Goal: Submit feedback/report problem: Submit feedback/report problem

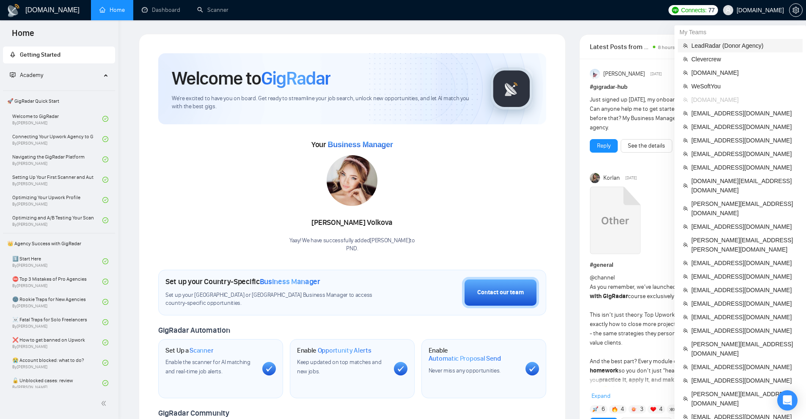
click at [733, 48] on span "LeadRadar (Donor Agency)" at bounding box center [744, 45] width 106 height 9
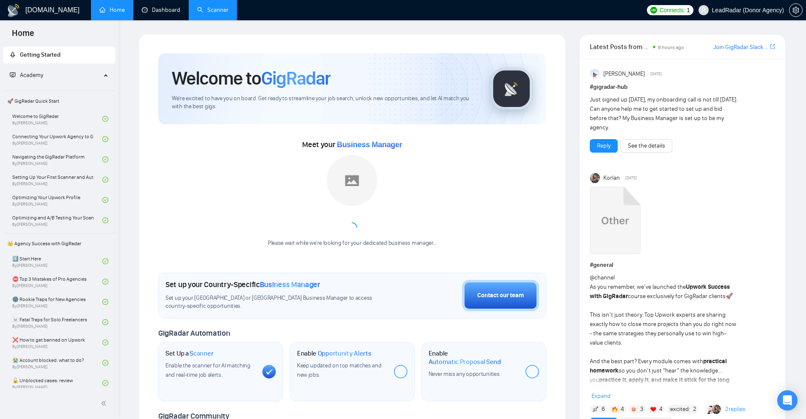
click at [197, 6] on link "Scanner" at bounding box center [212, 9] width 31 height 7
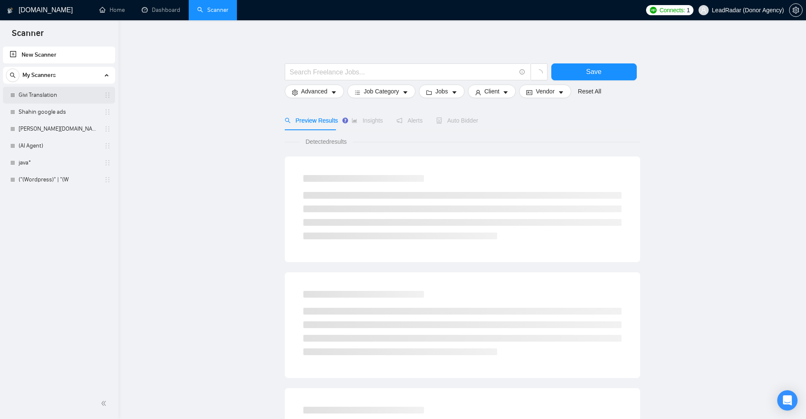
click at [50, 95] on link "Givi Translation" at bounding box center [59, 95] width 80 height 17
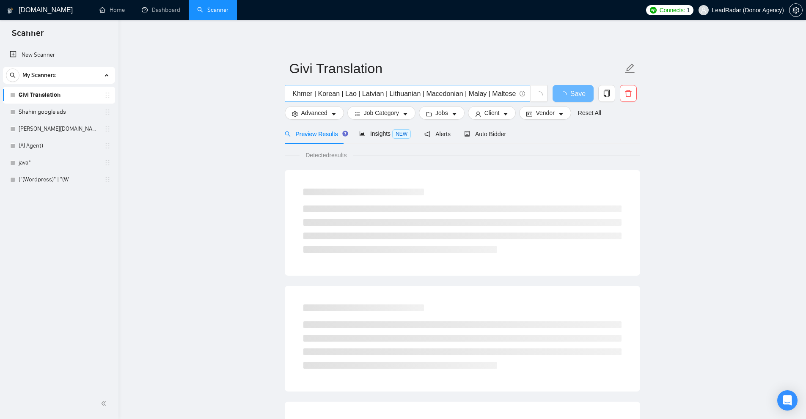
scroll to position [0, 1487]
click at [457, 91] on input "(Albanian | Amharic | Arabic | Armenian | Azerbaijani | Bosnian | Bulgarian | B…" at bounding box center [403, 93] width 226 height 11
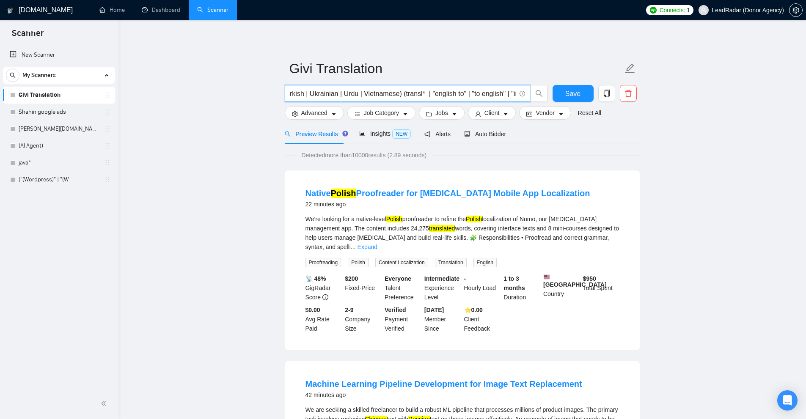
click at [450, 91] on input "(Albanian | Amharic | Arabic | Armenian | Azerbaijani | Bosnian | Bulgarian | B…" at bounding box center [403, 93] width 226 height 11
click at [625, 90] on icon "delete" at bounding box center [628, 94] width 8 height 8
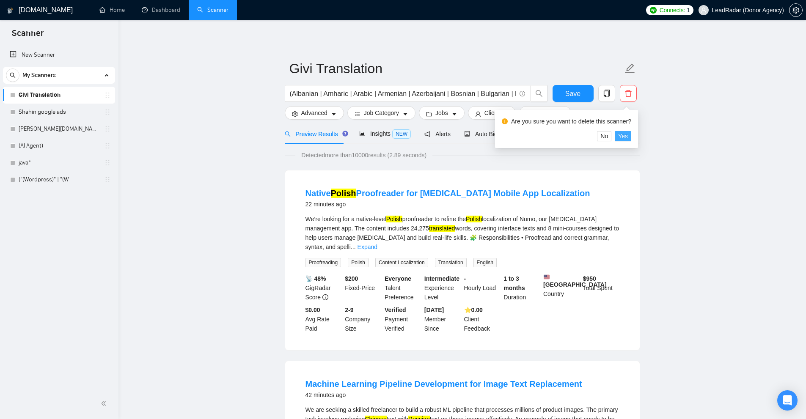
click at [625, 135] on span "Yes" at bounding box center [623, 136] width 10 height 9
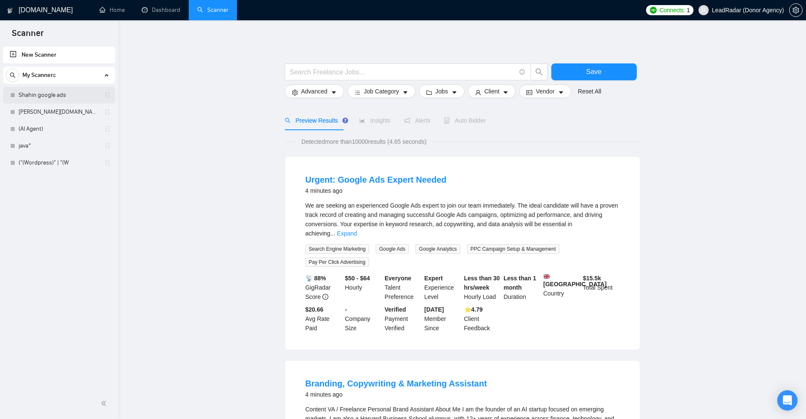
click at [70, 94] on link "Shahin google ads" at bounding box center [59, 95] width 80 height 17
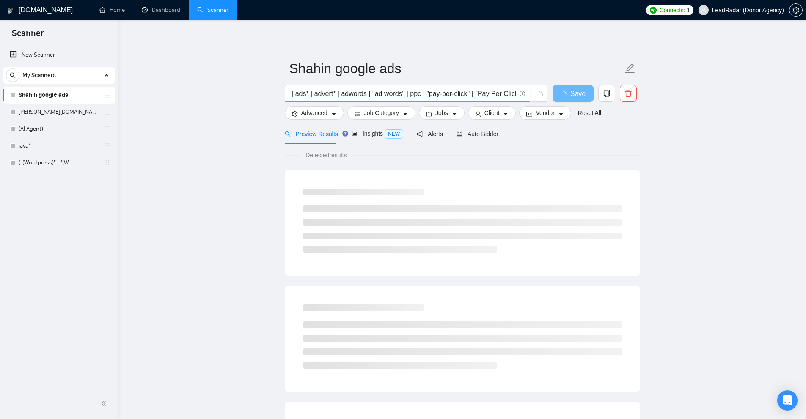
scroll to position [0, 48]
click at [632, 96] on span "delete" at bounding box center [628, 94] width 16 height 8
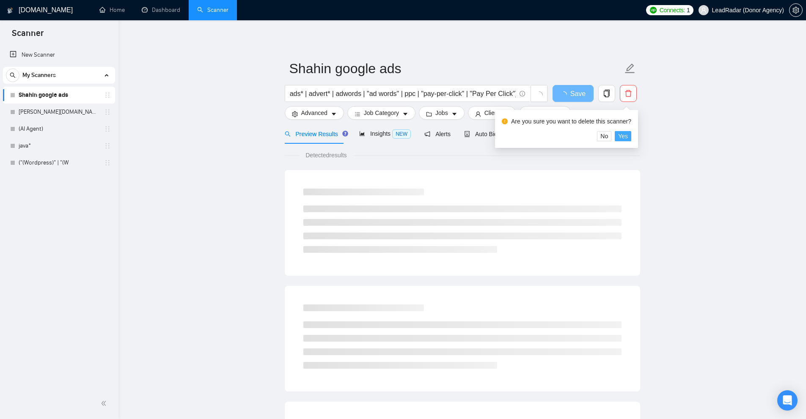
click at [622, 140] on span "Yes" at bounding box center [623, 136] width 10 height 9
click at [49, 110] on link "[PERSON_NAME][DOMAIN_NAME]" at bounding box center [59, 112] width 80 height 17
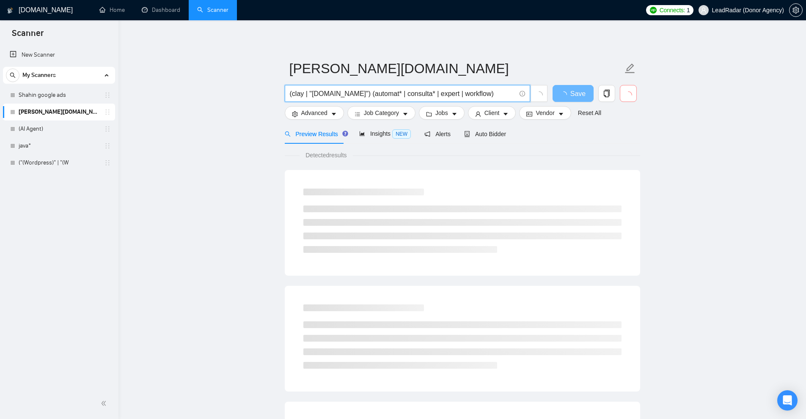
drag, startPoint x: 486, startPoint y: 93, endPoint x: 232, endPoint y: 99, distance: 253.9
click at [228, 96] on main "[PERSON_NAME][DOMAIN_NAME] (clay | "[DOMAIN_NAME]") (automat* | consulta* | exp…" at bounding box center [462, 387] width 660 height 706
click at [626, 93] on icon "delete" at bounding box center [628, 94] width 8 height 8
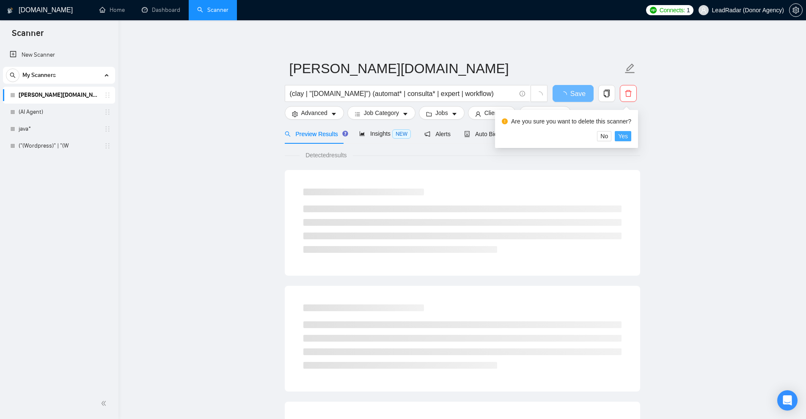
click at [625, 135] on span "Yes" at bounding box center [623, 136] width 10 height 9
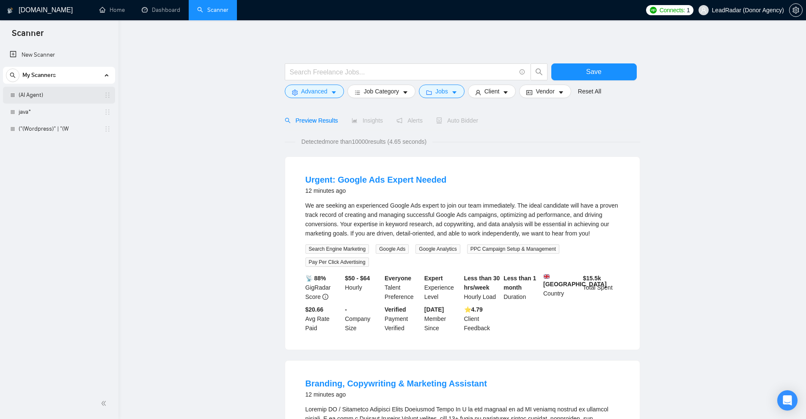
click at [44, 103] on link "(AI Agent)" at bounding box center [59, 95] width 80 height 17
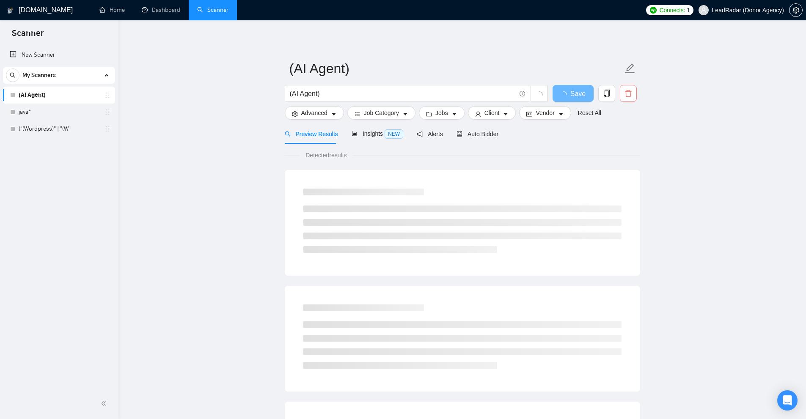
click at [628, 91] on icon "delete" at bounding box center [628, 94] width 8 height 8
click at [619, 136] on span "Yes" at bounding box center [623, 136] width 10 height 9
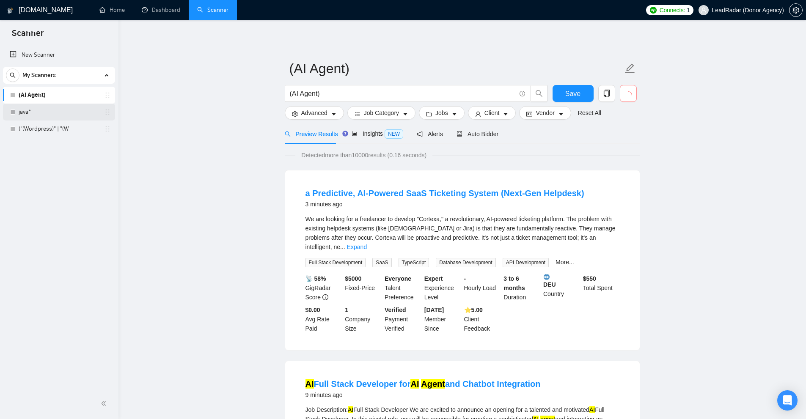
click at [81, 107] on link "java*" at bounding box center [59, 112] width 80 height 17
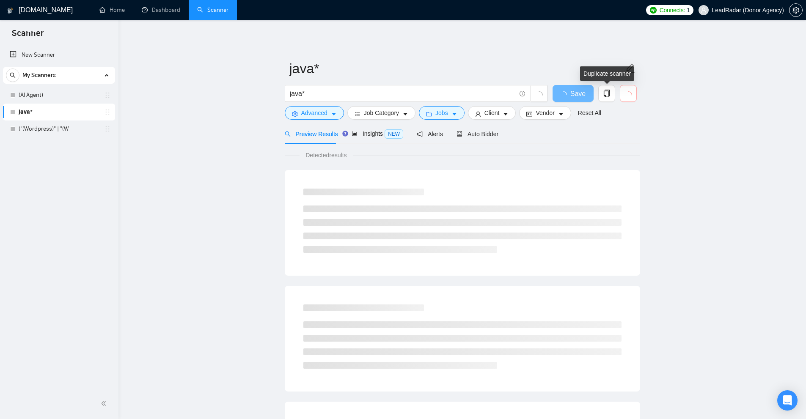
click at [628, 94] on icon "loading" at bounding box center [628, 95] width 8 height 8
click at [633, 95] on button "button" at bounding box center [628, 93] width 17 height 17
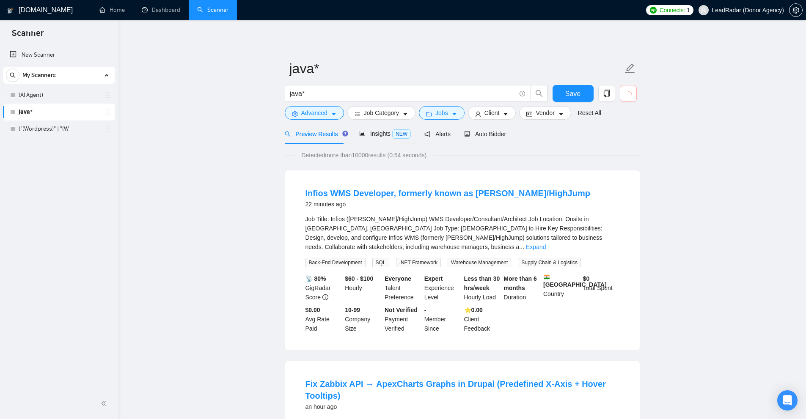
click at [633, 95] on button "button" at bounding box center [628, 93] width 17 height 17
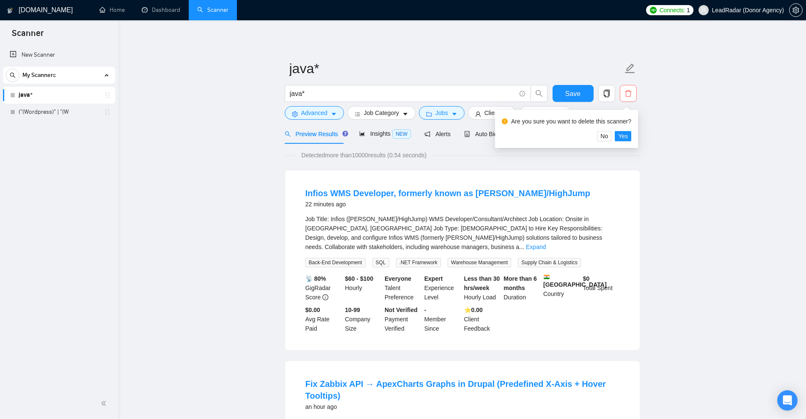
click at [633, 95] on span "delete" at bounding box center [628, 94] width 16 height 8
click at [632, 92] on icon "delete" at bounding box center [628, 94] width 8 height 8
click at [626, 134] on span "Yes" at bounding box center [623, 136] width 10 height 9
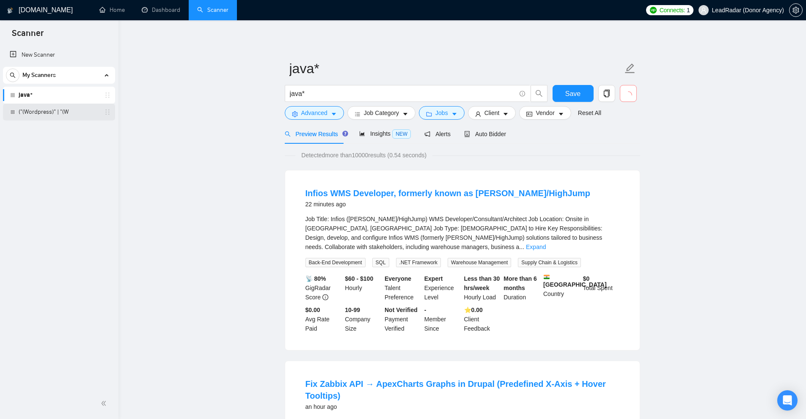
click at [62, 117] on link "("(Wordpress)" | "(W" at bounding box center [59, 112] width 80 height 17
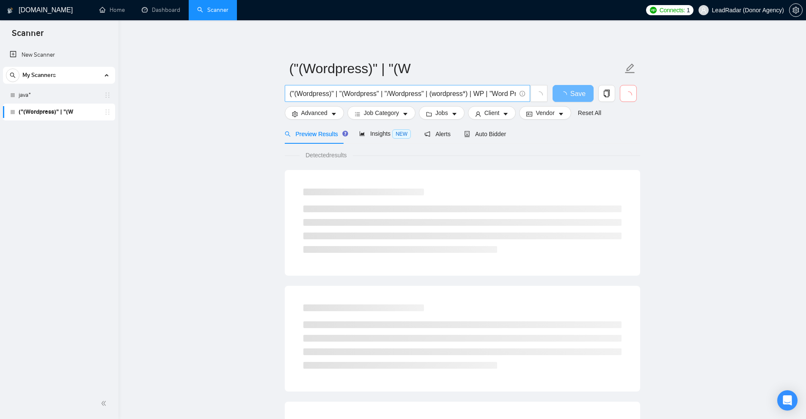
scroll to position [0, 91]
click at [630, 93] on icon "loading" at bounding box center [628, 95] width 8 height 8
click at [631, 91] on icon "delete" at bounding box center [628, 94] width 8 height 8
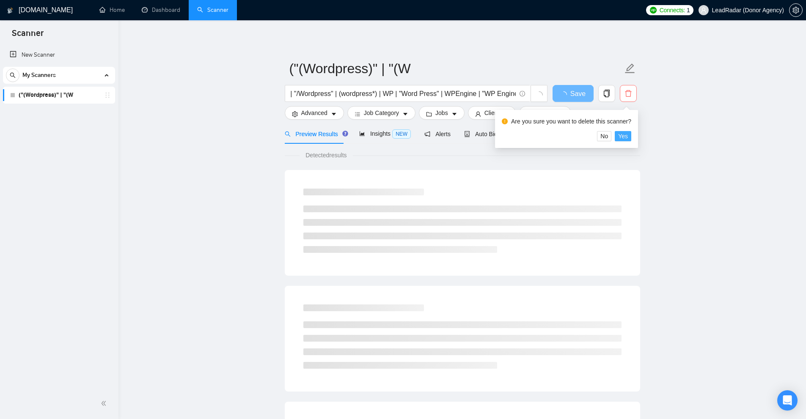
click at [620, 137] on span "Yes" at bounding box center [623, 136] width 10 height 9
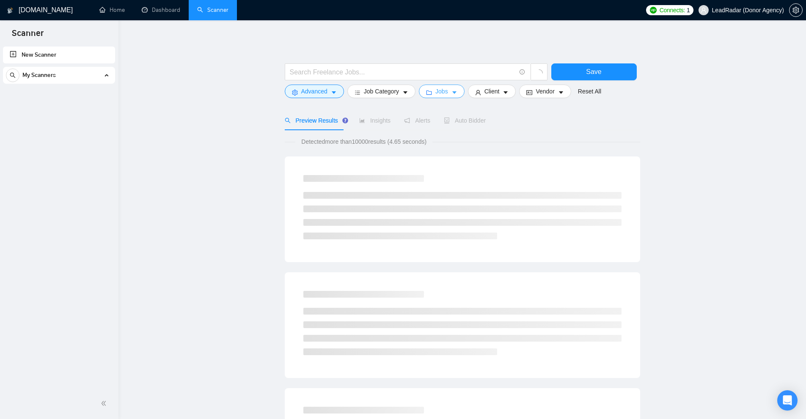
click at [444, 92] on span "Jobs" at bounding box center [441, 91] width 13 height 9
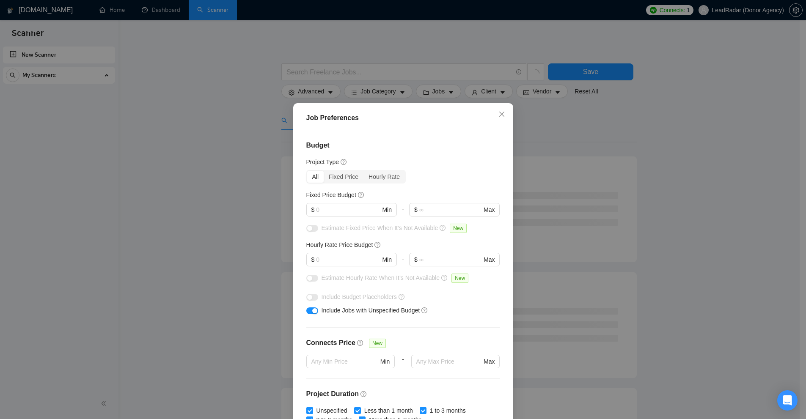
scroll to position [42, 0]
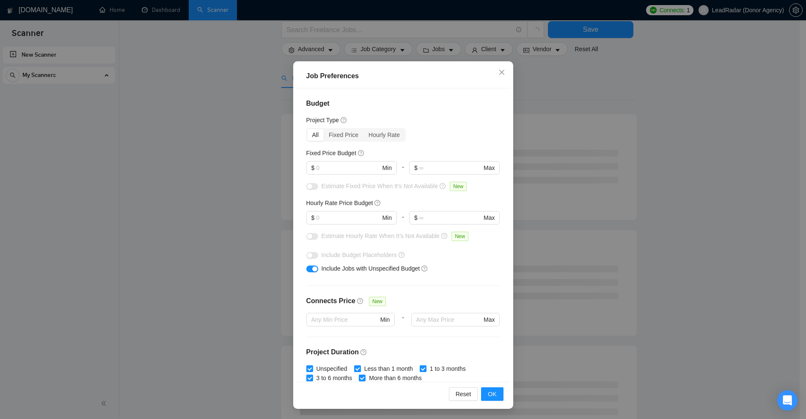
click at [576, 154] on div "Job Preferences Budget Project Type All Fixed Price Hourly Rate Fixed Price Bud…" at bounding box center [403, 209] width 806 height 419
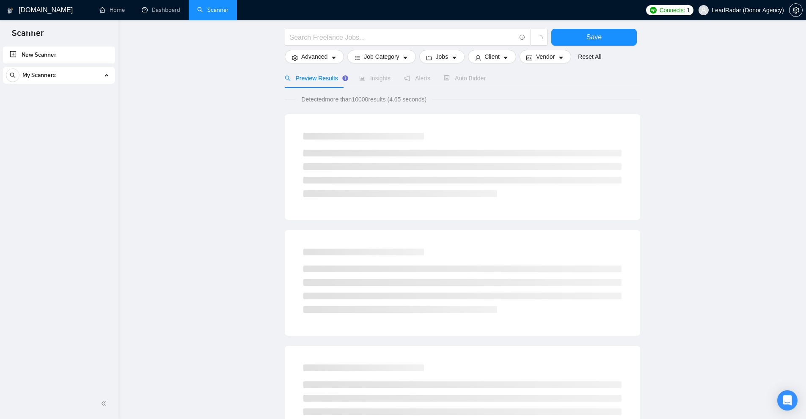
click at [16, 56] on link "New Scanner" at bounding box center [59, 55] width 99 height 17
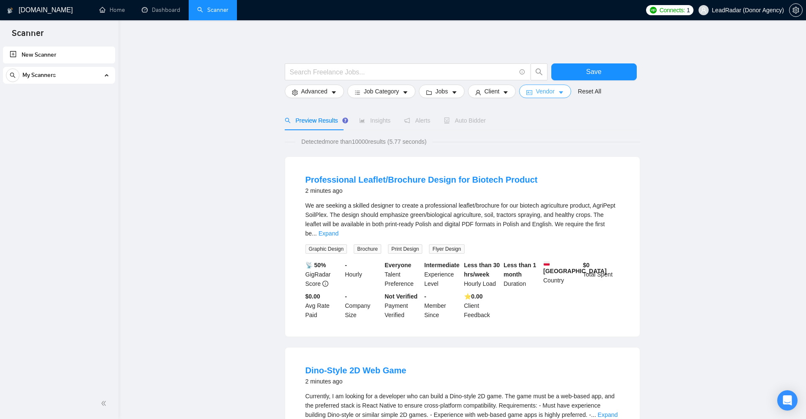
click at [521, 97] on button "Vendor" at bounding box center [545, 92] width 52 height 14
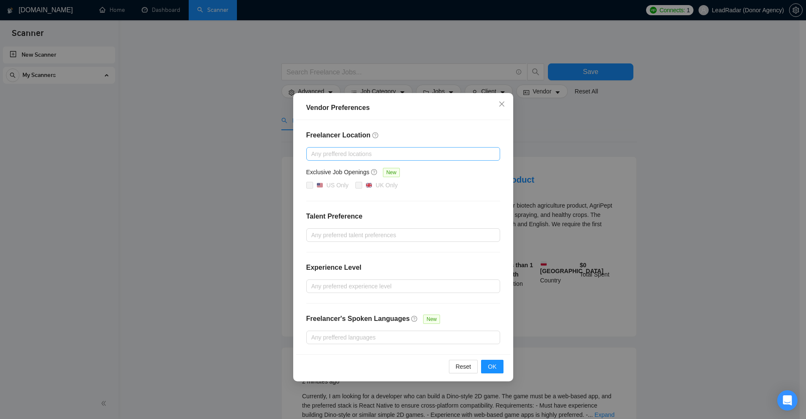
click at [405, 154] on div at bounding box center [398, 154] width 181 height 10
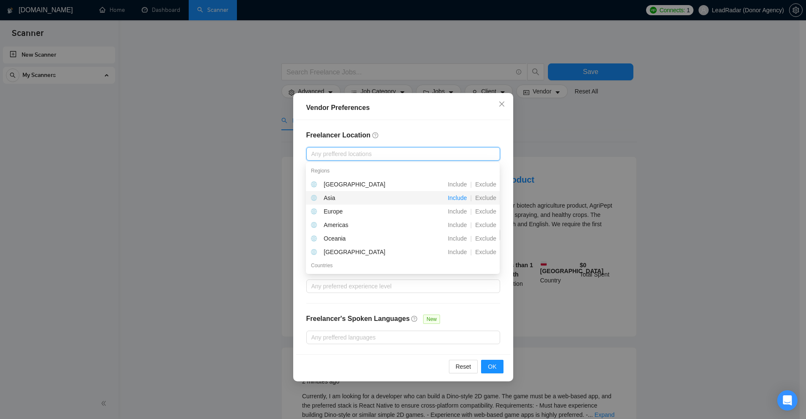
click at [463, 197] on span "Include" at bounding box center [457, 198] width 26 height 7
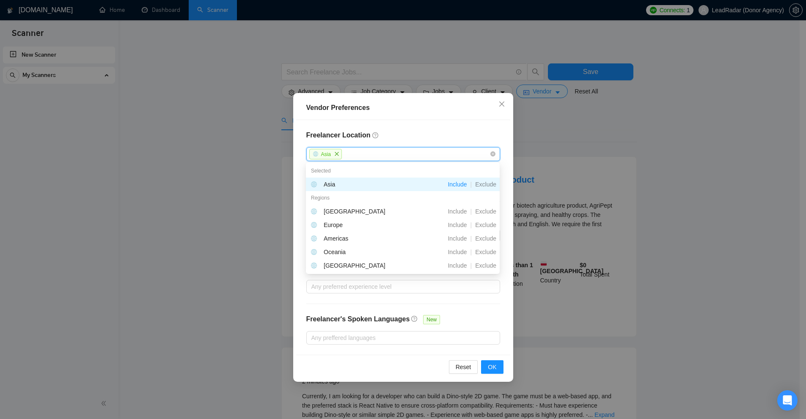
click at [614, 153] on div "Vendor Preferences Freelancer Location [GEOGRAPHIC_DATA] Exclusive Job Openings…" at bounding box center [403, 209] width 806 height 419
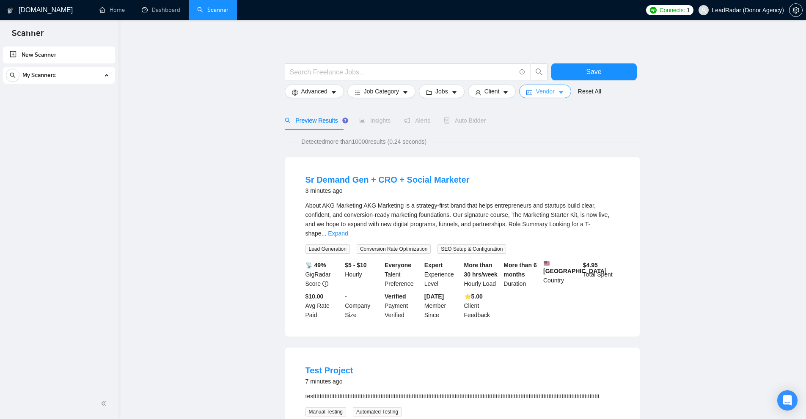
click at [564, 93] on button "Vendor" at bounding box center [545, 92] width 52 height 14
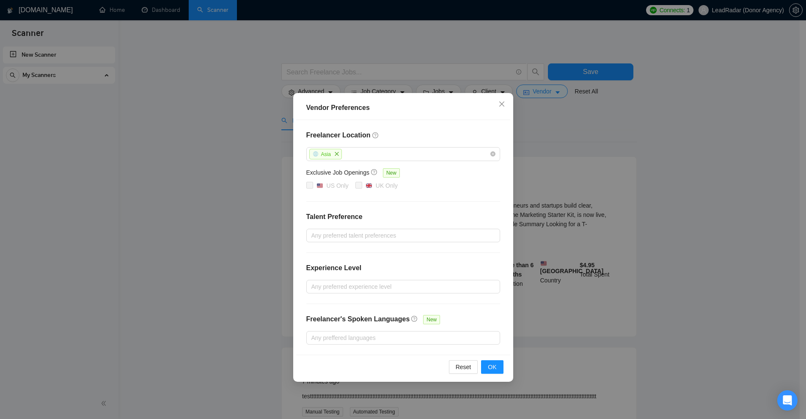
click at [444, 129] on div "Freelancer Location [GEOGRAPHIC_DATA] Exclusive Job Openings New US Only [GEOGR…" at bounding box center [403, 237] width 214 height 235
drag, startPoint x: 456, startPoint y: 187, endPoint x: 501, endPoint y: 184, distance: 44.5
click at [461, 187] on div "US Only [GEOGRAPHIC_DATA] Only" at bounding box center [403, 186] width 194 height 10
click at [594, 180] on div "Vendor Preferences Freelancer Location [GEOGRAPHIC_DATA] Exclusive Job Openings…" at bounding box center [403, 209] width 806 height 419
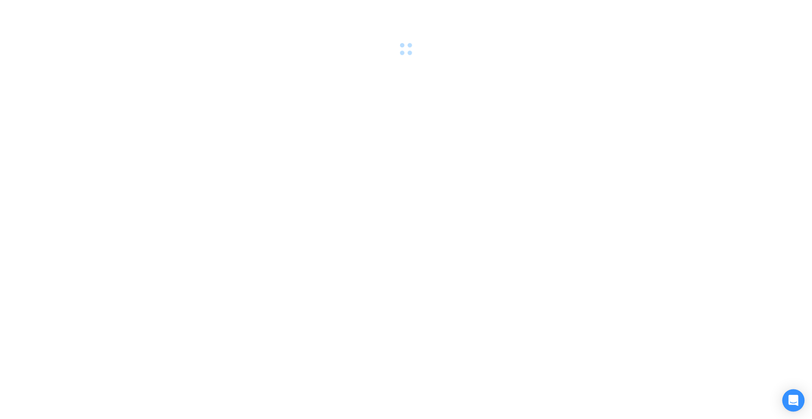
click at [797, 405] on div "Open Intercom Messenger" at bounding box center [794, 401] width 22 height 22
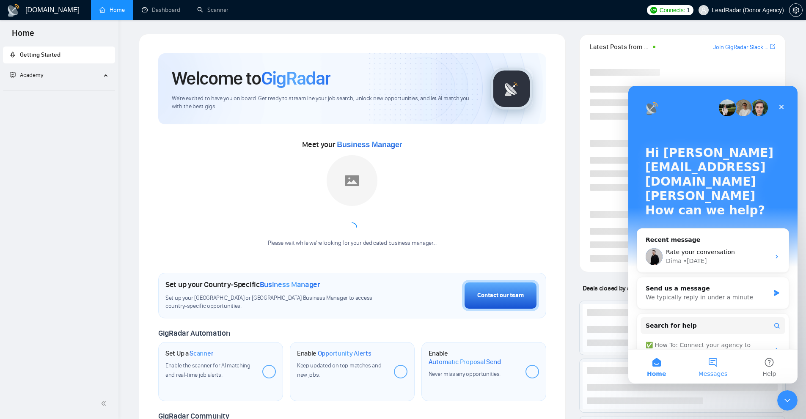
click at [711, 366] on button "Messages" at bounding box center [712, 367] width 56 height 34
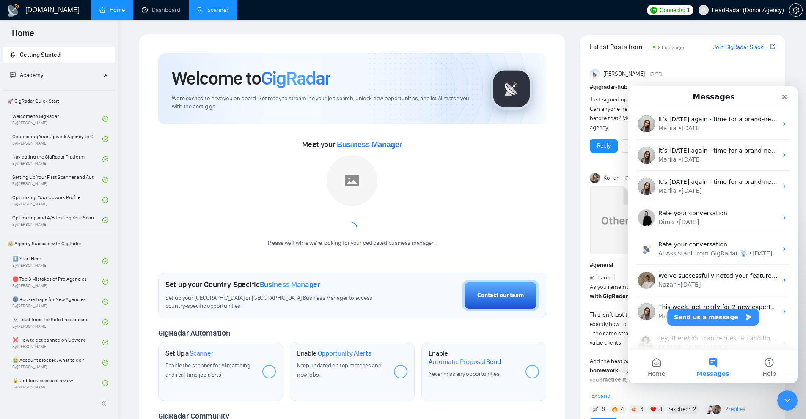
click at [224, 11] on link "Scanner" at bounding box center [212, 9] width 31 height 7
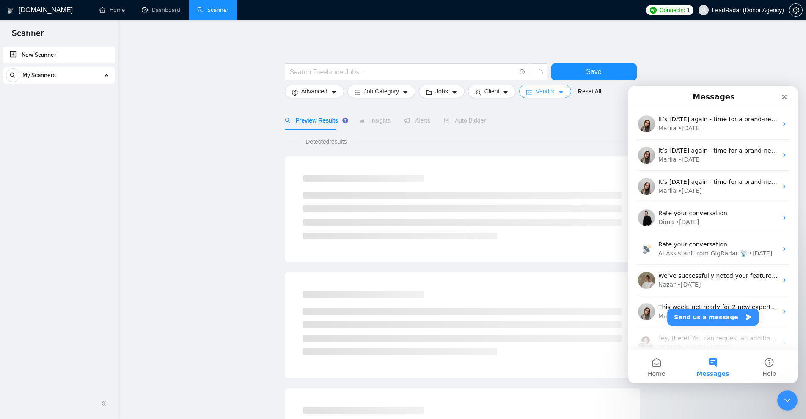
click at [541, 93] on span "Vendor" at bounding box center [545, 91] width 19 height 9
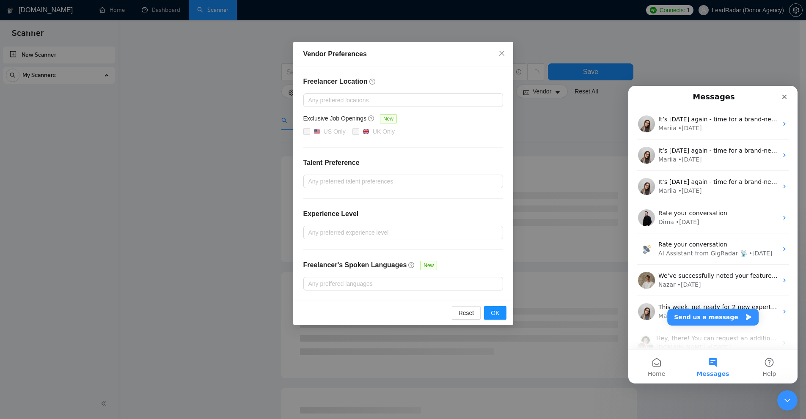
click at [341, 59] on div "Vendor Preferences" at bounding box center [403, 54] width 200 height 10
copy div "Vendor Preferences"
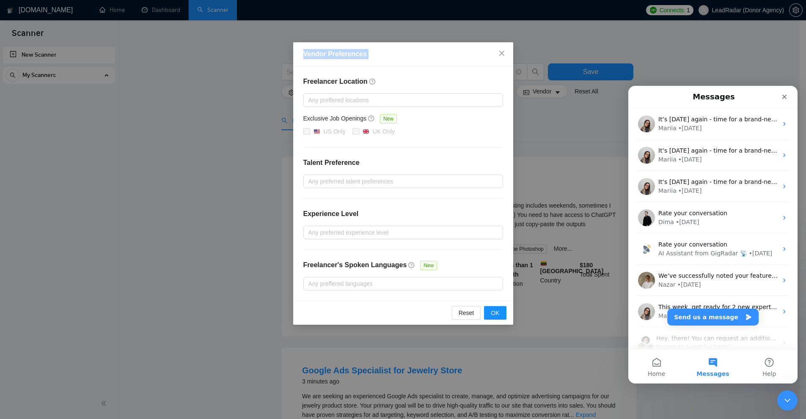
click at [209, 41] on div "Vendor Preferences Freelancer Location Any preffered locations Exclusive Job Op…" at bounding box center [403, 209] width 806 height 419
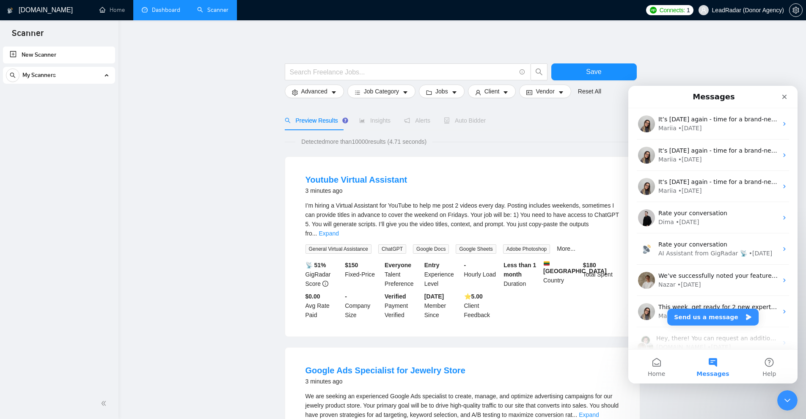
click at [171, 7] on link "Dashboard" at bounding box center [161, 9] width 38 height 7
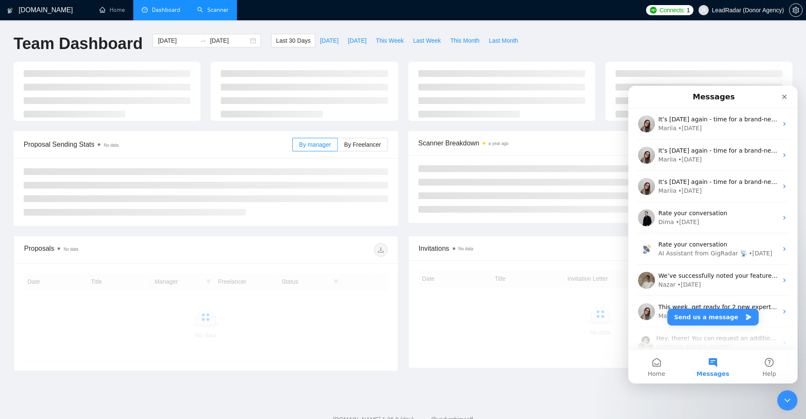
click at [221, 10] on link "Scanner" at bounding box center [212, 9] width 31 height 7
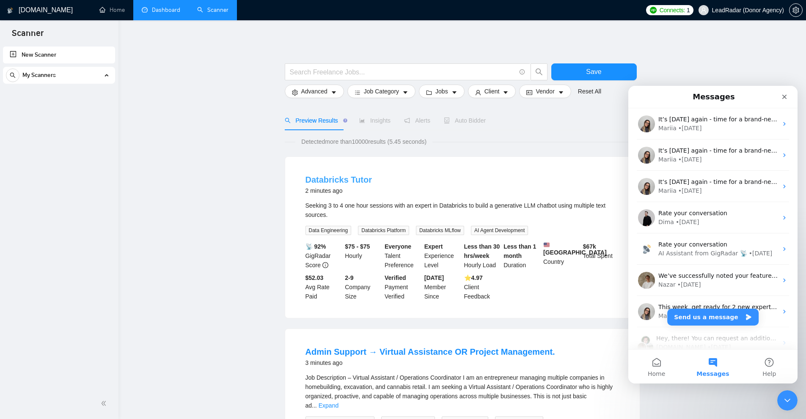
click at [345, 178] on link "Databricks Tutor" at bounding box center [338, 179] width 66 height 9
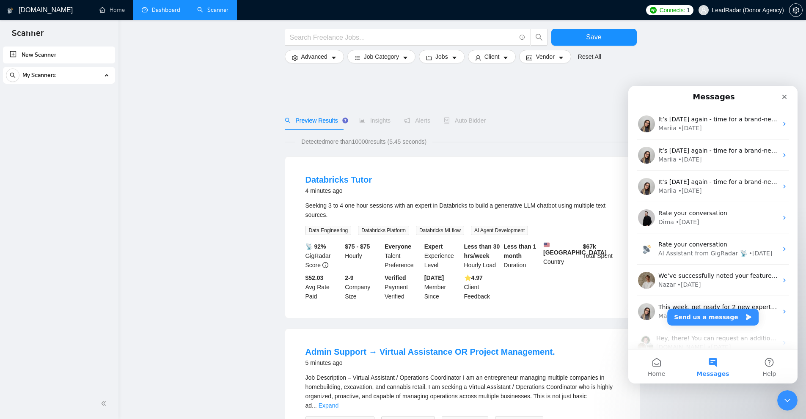
scroll to position [212, 0]
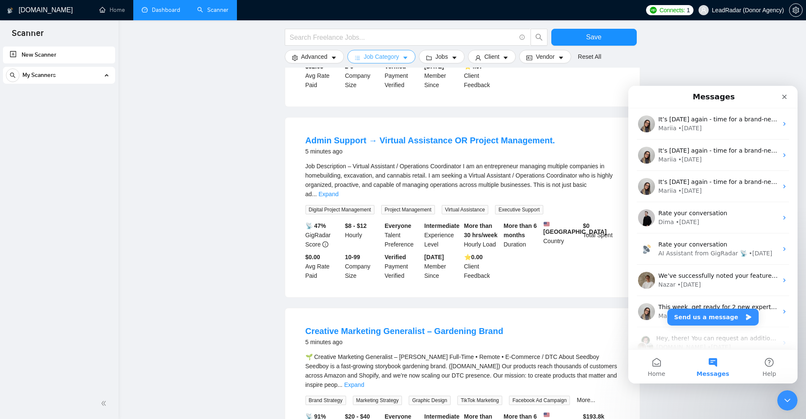
click at [401, 52] on button "Job Category" at bounding box center [381, 57] width 68 height 14
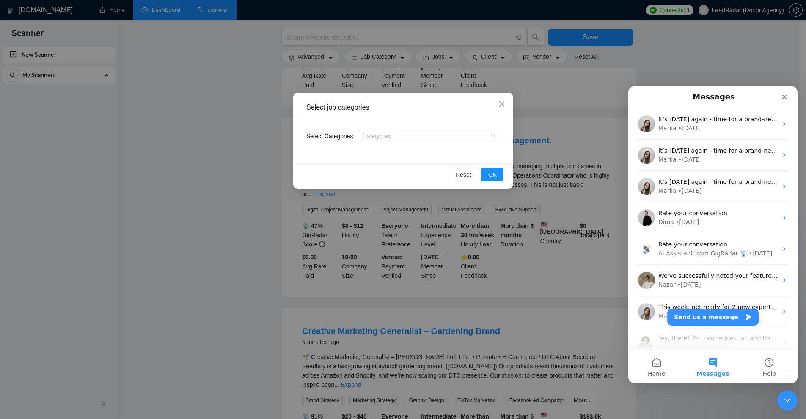
click at [456, 59] on div "Select job categories Select Categories Categories Reset OK" at bounding box center [403, 209] width 806 height 419
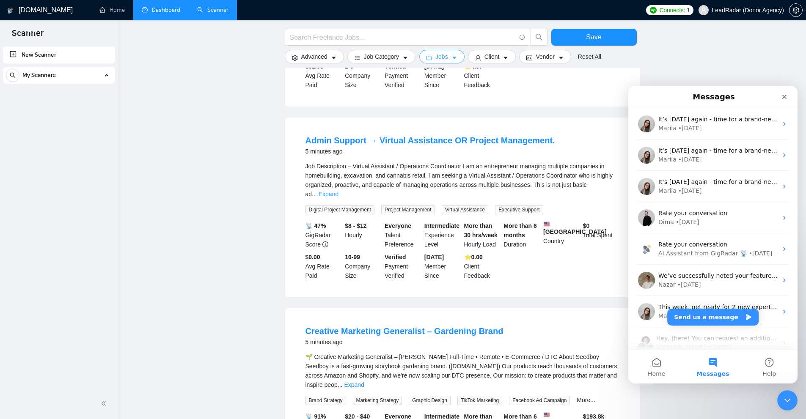
click at [436, 53] on span "Jobs" at bounding box center [441, 56] width 13 height 9
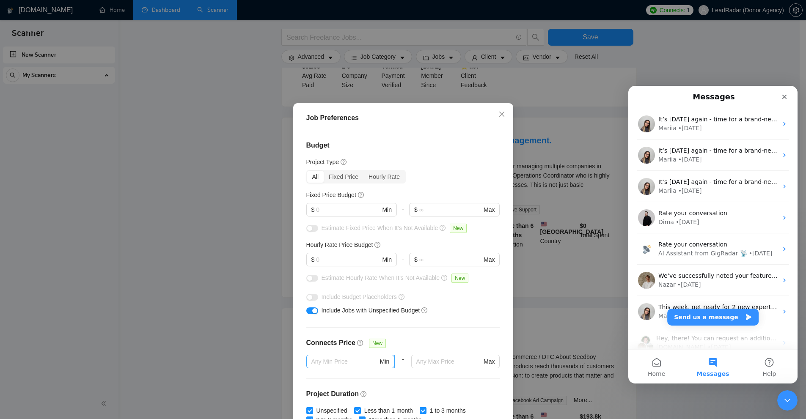
scroll to position [85, 0]
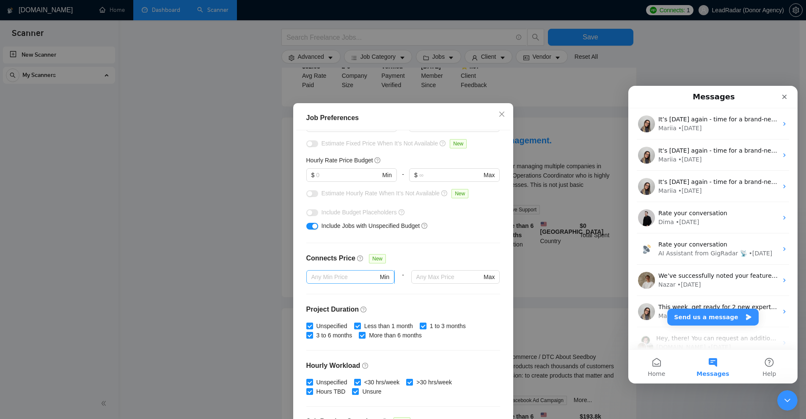
click at [349, 283] on span "Min" at bounding box center [350, 277] width 88 height 14
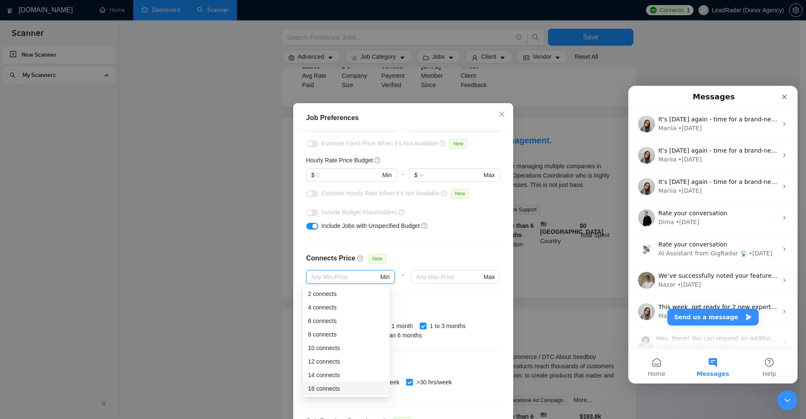
scroll to position [254, 0]
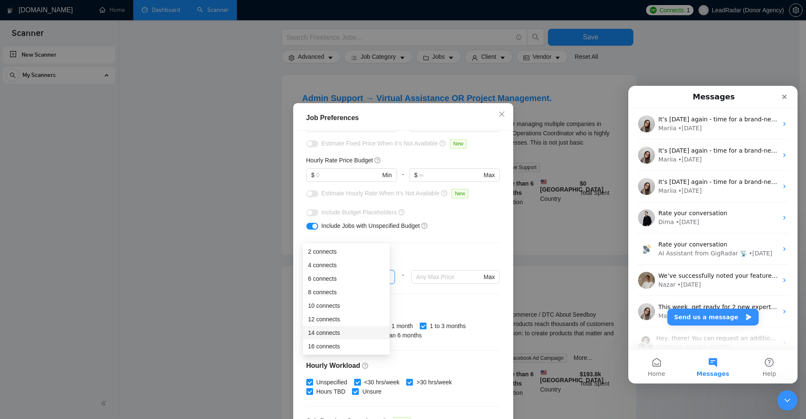
click at [331, 337] on div "14 connects" at bounding box center [346, 332] width 77 height 9
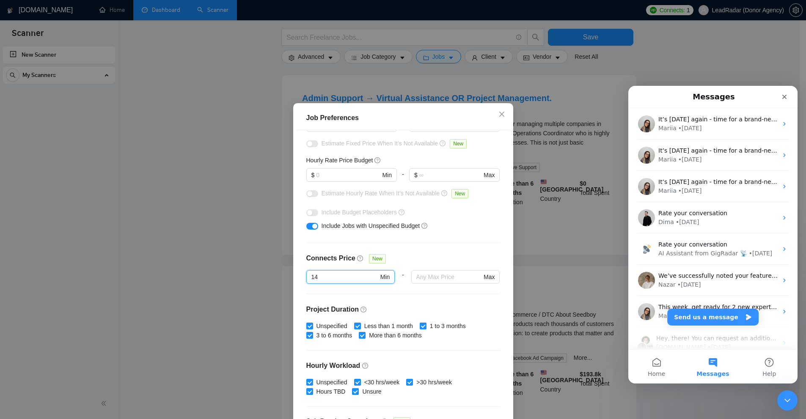
drag, startPoint x: 331, startPoint y: 337, endPoint x: 343, endPoint y: 303, distance: 36.0
click at [338, 283] on span "14 Min" at bounding box center [350, 277] width 88 height 14
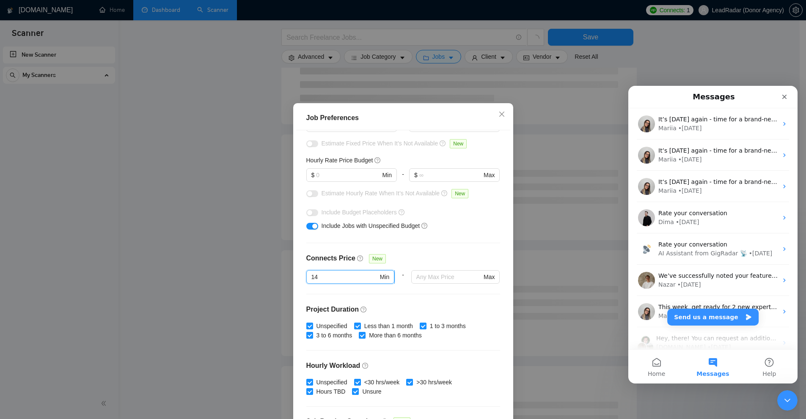
click at [336, 277] on input "14" at bounding box center [344, 276] width 67 height 9
click at [343, 279] on input "14" at bounding box center [344, 276] width 67 height 9
type input "1"
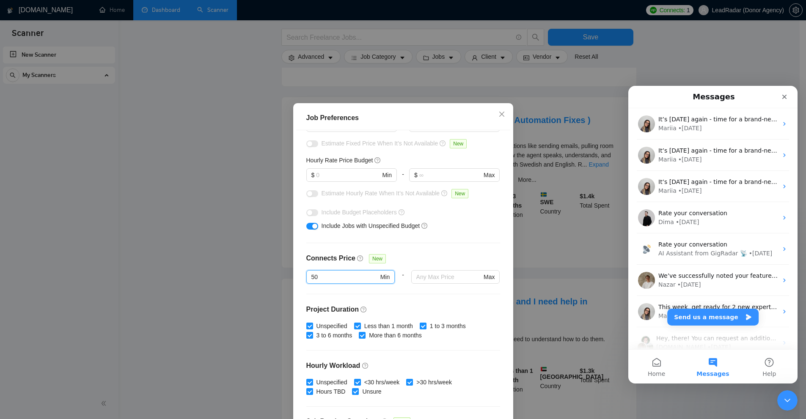
click at [543, 203] on div "Job Preferences Budget Project Type All Fixed Price Hourly Rate Fixed Price Bud…" at bounding box center [403, 209] width 806 height 419
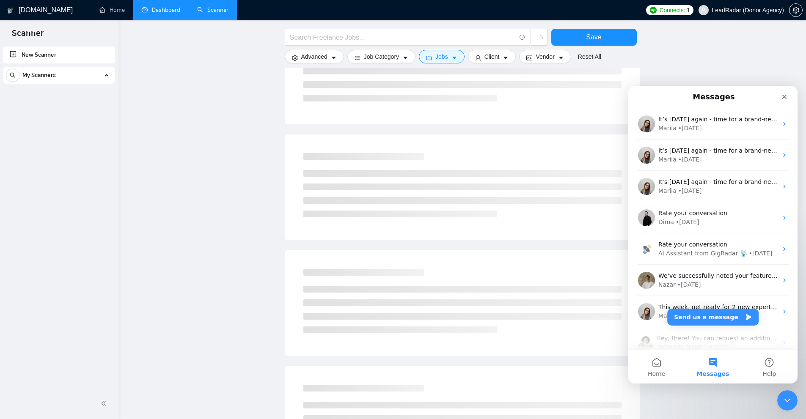
click at [791, 399] on icon "Close Intercom Messenger" at bounding box center [787, 401] width 10 height 10
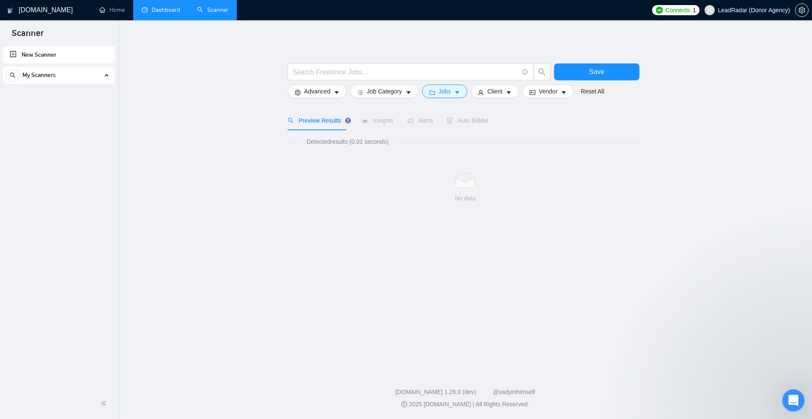
scroll to position [0, 0]
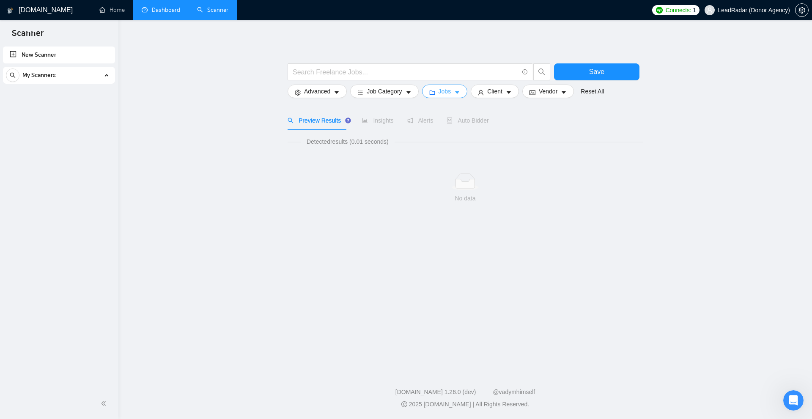
click at [433, 86] on button "Jobs" at bounding box center [445, 92] width 46 height 14
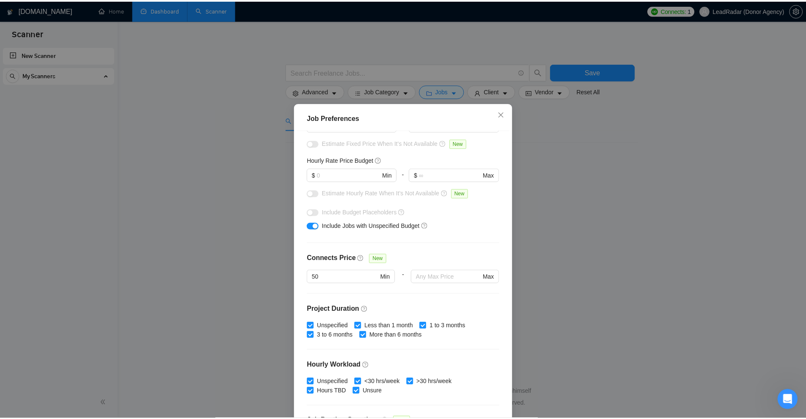
scroll to position [127, 0]
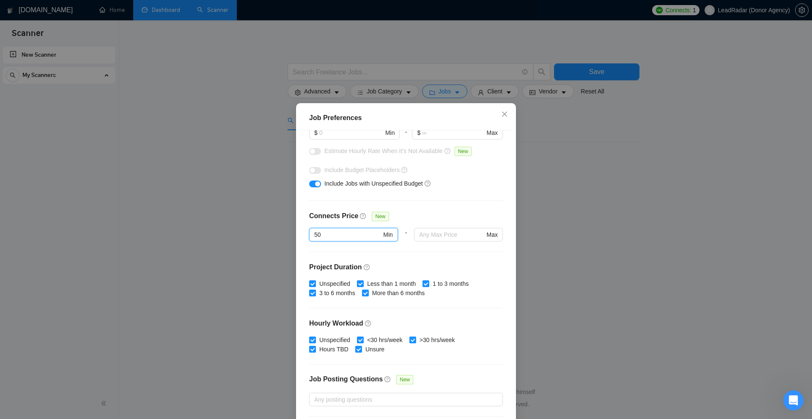
drag, startPoint x: 333, startPoint y: 239, endPoint x: 295, endPoint y: 238, distance: 37.7
click at [299, 238] on div "Budget Project Type All Fixed Price Hourly Rate Fixed Price Budget $ Min - $ Ma…" at bounding box center [406, 277] width 214 height 294
click at [653, 224] on div "Job Preferences Budget Project Type All Fixed Price Hourly Rate Fixed Price Bud…" at bounding box center [406, 209] width 812 height 419
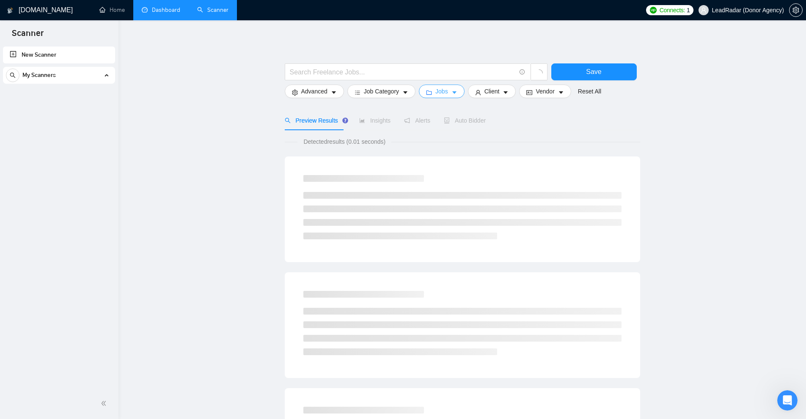
drag, startPoint x: 450, startPoint y: 93, endPoint x: 697, endPoint y: 159, distance: 256.0
click at [697, 159] on main "Save Advanced Job Category Jobs Client Vendor Reset All Preview Results Insight…" at bounding box center [462, 380] width 660 height 692
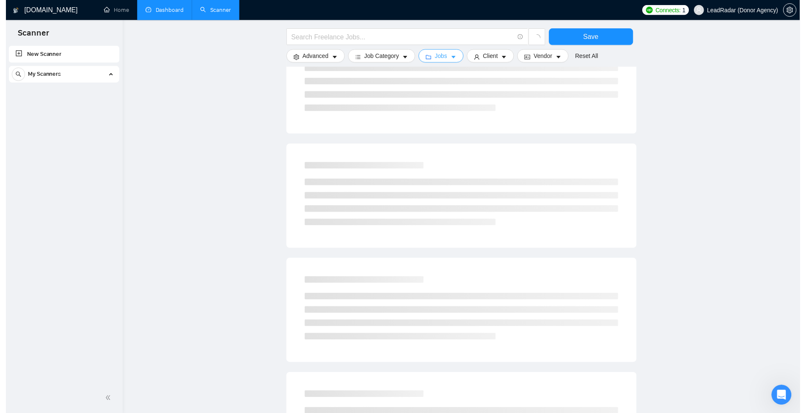
scroll to position [0, 0]
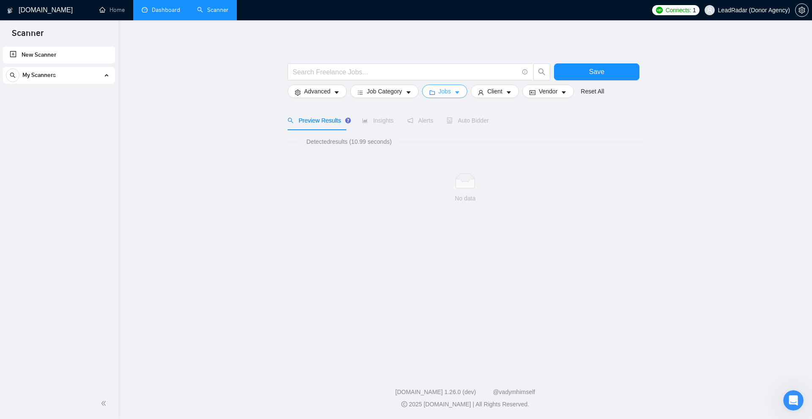
click at [451, 98] on button "Jobs" at bounding box center [445, 92] width 46 height 14
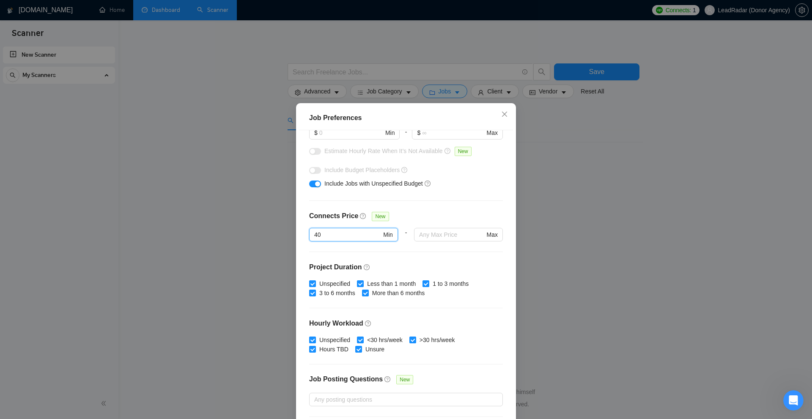
drag, startPoint x: 349, startPoint y: 235, endPoint x: 280, endPoint y: 236, distance: 69.0
click at [280, 236] on div "Job Preferences Budget Project Type All Fixed Price Hourly Rate Fixed Price Bud…" at bounding box center [406, 209] width 812 height 419
type input "30"
click at [684, 200] on div "Job Preferences Budget Project Type All Fixed Price Hourly Rate Fixed Price Bud…" at bounding box center [406, 209] width 812 height 419
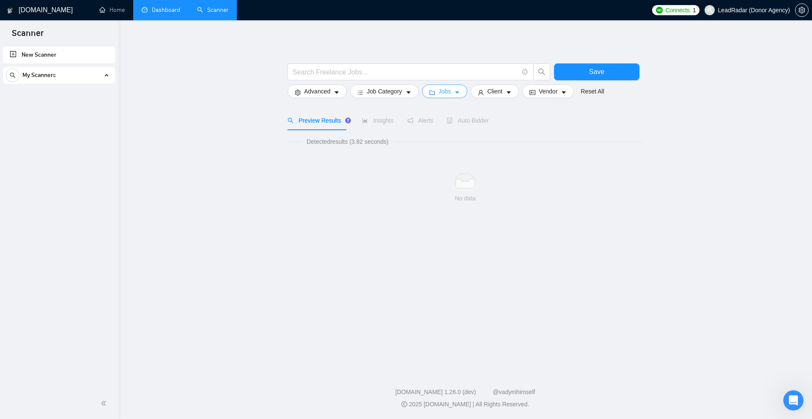
click at [424, 93] on button "Jobs" at bounding box center [445, 92] width 46 height 14
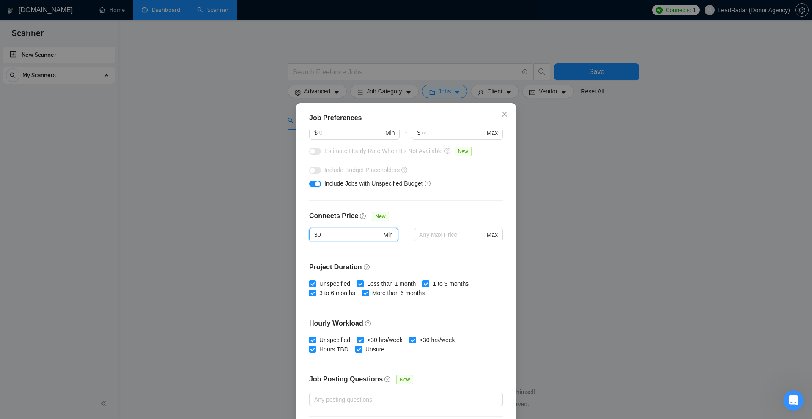
drag, startPoint x: 335, startPoint y: 237, endPoint x: 262, endPoint y: 232, distance: 73.0
click at [262, 232] on div "Job Preferences Budget Project Type All Fixed Price Hourly Rate Fixed Price Bud…" at bounding box center [406, 209] width 812 height 419
click at [615, 192] on div "Job Preferences Budget Project Type All Fixed Price Hourly Rate Fixed Price Bud…" at bounding box center [406, 209] width 812 height 419
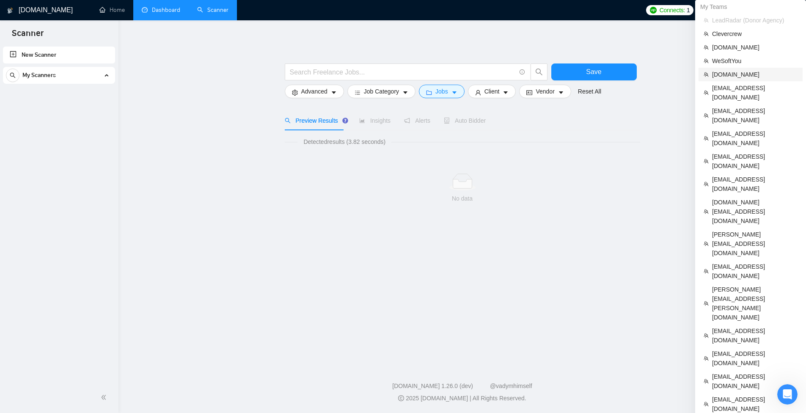
click at [734, 72] on span "[DOMAIN_NAME]" at bounding box center [754, 74] width 85 height 9
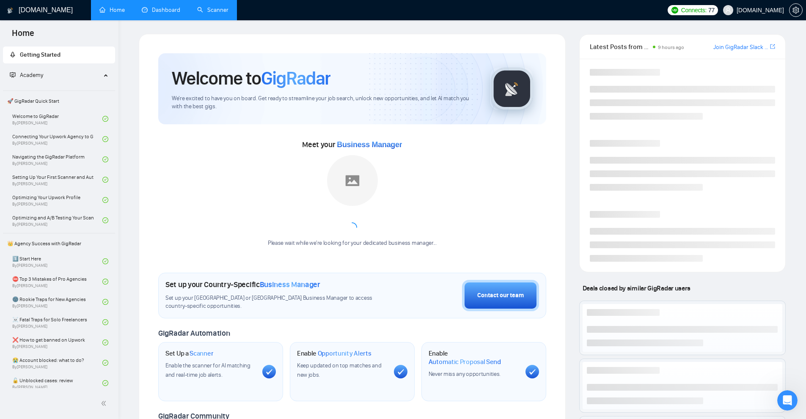
click at [172, 11] on link "Dashboard" at bounding box center [161, 9] width 38 height 7
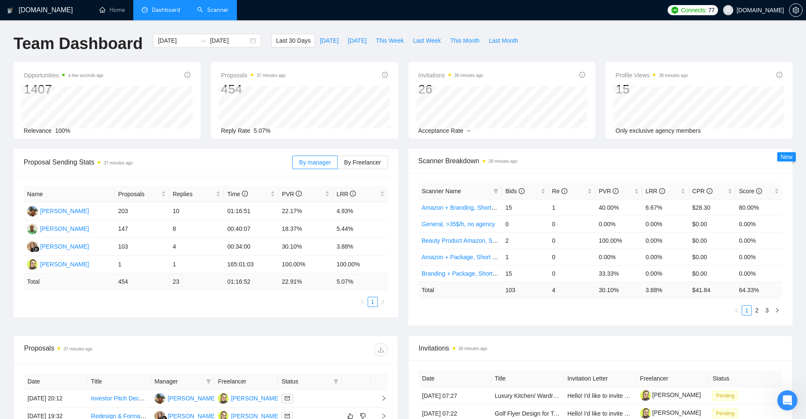
scroll to position [127, 0]
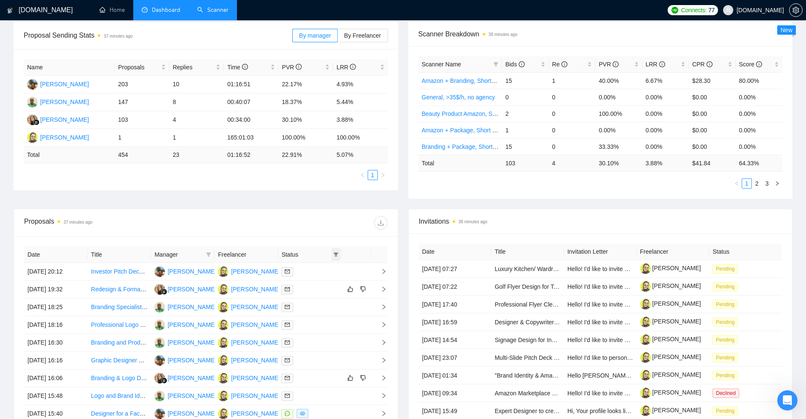
click at [337, 256] on icon "filter" at bounding box center [335, 254] width 5 height 5
click at [211, 255] on icon "filter" at bounding box center [208, 254] width 5 height 5
click at [187, 285] on span "Kateryna Yakubova" at bounding box center [183, 284] width 49 height 7
checkbox input "true"
click at [200, 328] on span "OK" at bounding box center [201, 328] width 8 height 9
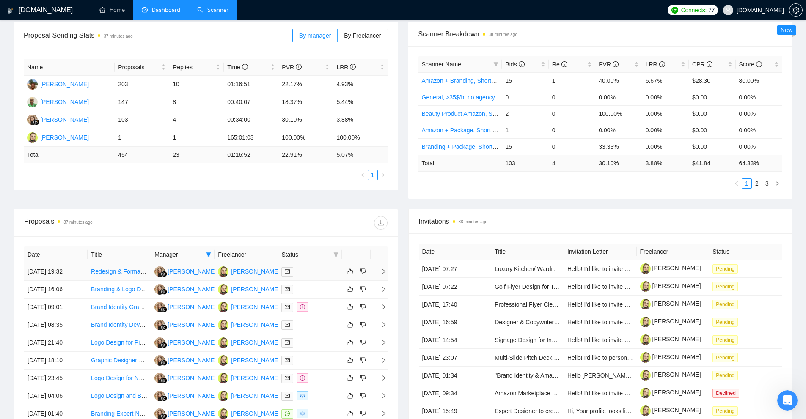
scroll to position [251, 0]
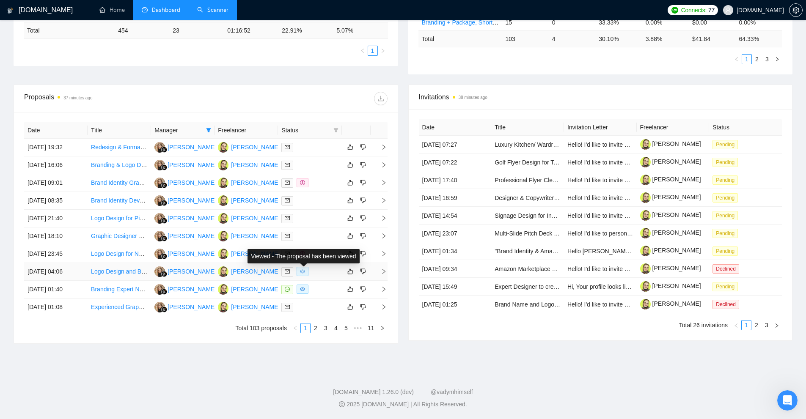
click at [318, 271] on div at bounding box center [309, 272] width 57 height 10
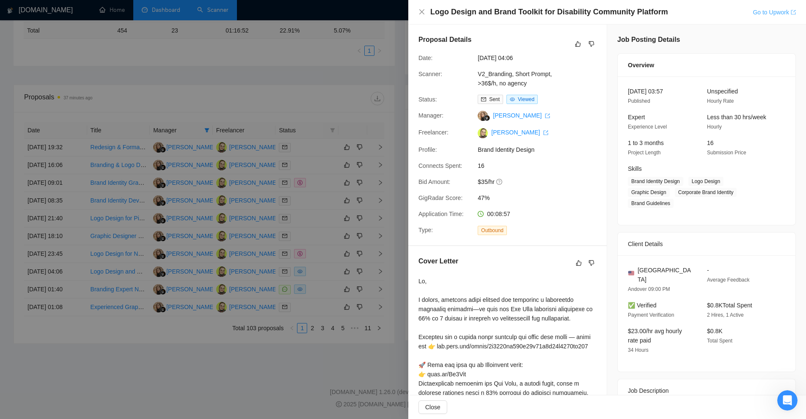
click at [761, 11] on link "Go to Upwork" at bounding box center [774, 12] width 43 height 7
click at [315, 199] on div at bounding box center [403, 209] width 806 height 419
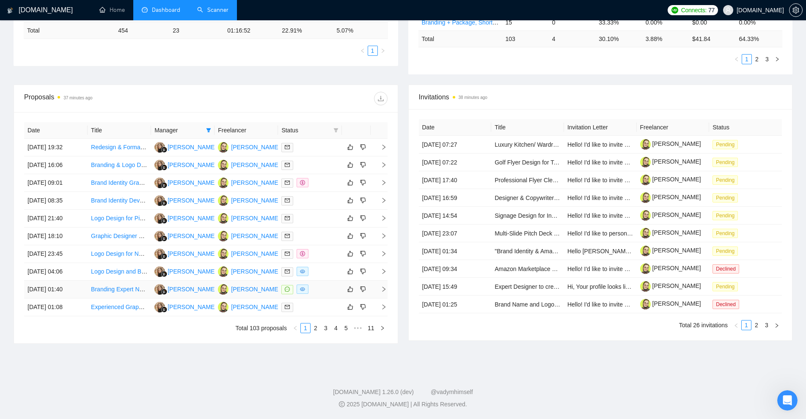
click at [315, 292] on div at bounding box center [309, 290] width 57 height 10
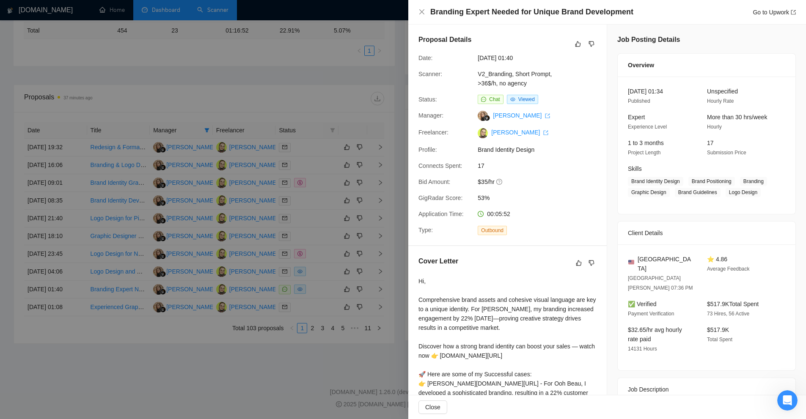
click at [780, 8] on div "Go to Upwork" at bounding box center [774, 12] width 43 height 9
click at [772, 11] on link "Go to Upwork" at bounding box center [774, 12] width 43 height 7
drag, startPoint x: 258, startPoint y: 168, endPoint x: 254, endPoint y: 223, distance: 55.6
click at [256, 177] on div at bounding box center [403, 209] width 806 height 419
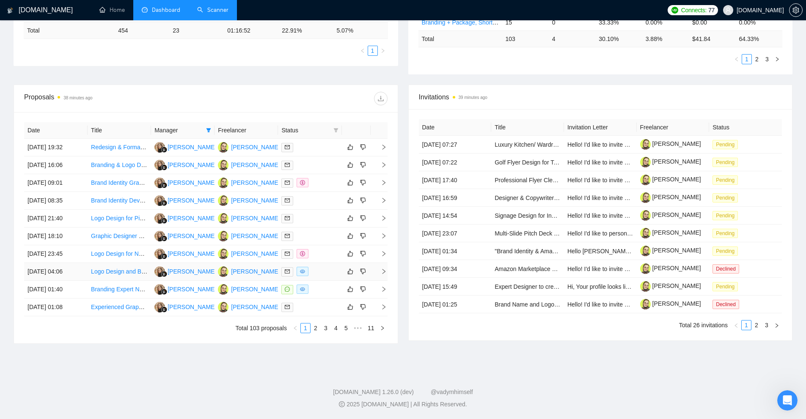
click at [114, 273] on link "Logo Design and Brand Toolkit for Disability Community Platform" at bounding box center [176, 271] width 170 height 7
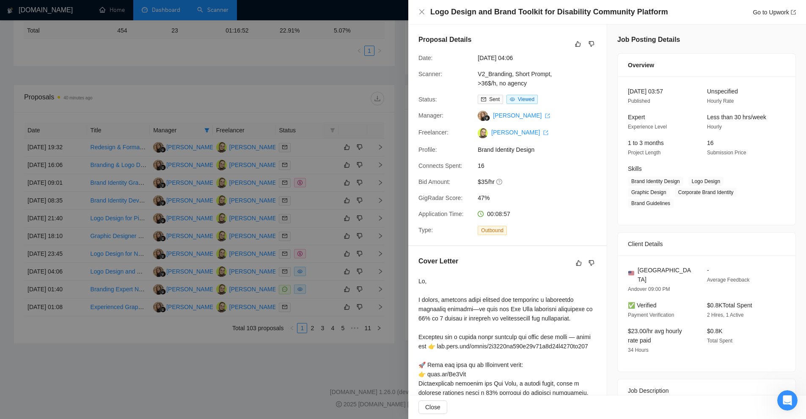
click at [361, 140] on div at bounding box center [403, 209] width 806 height 419
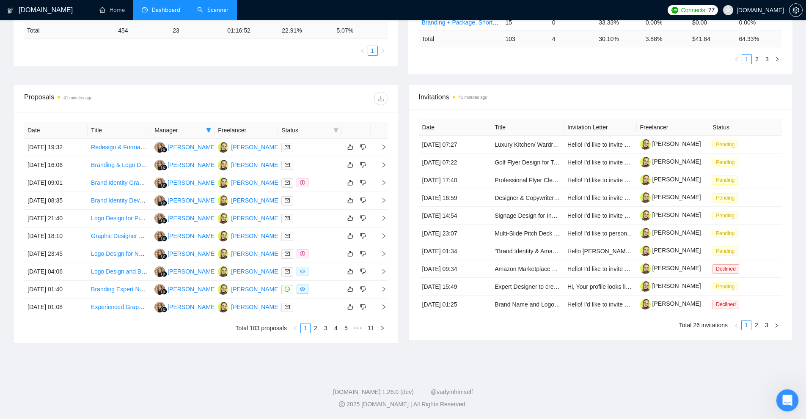
click at [780, 400] on icon "Open Intercom Messenger" at bounding box center [786, 400] width 14 height 14
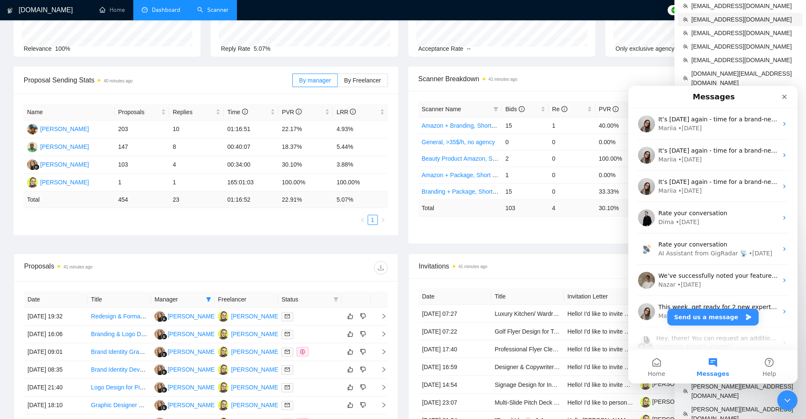
scroll to position [0, 0]
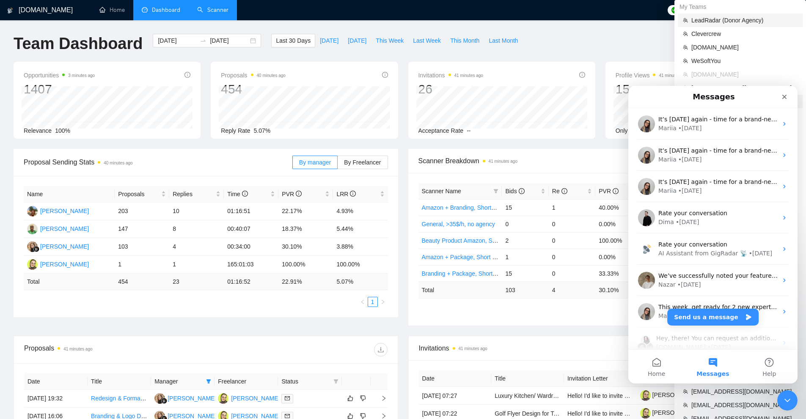
click at [717, 24] on span "LeadRadar (Donor Agency)" at bounding box center [744, 20] width 106 height 9
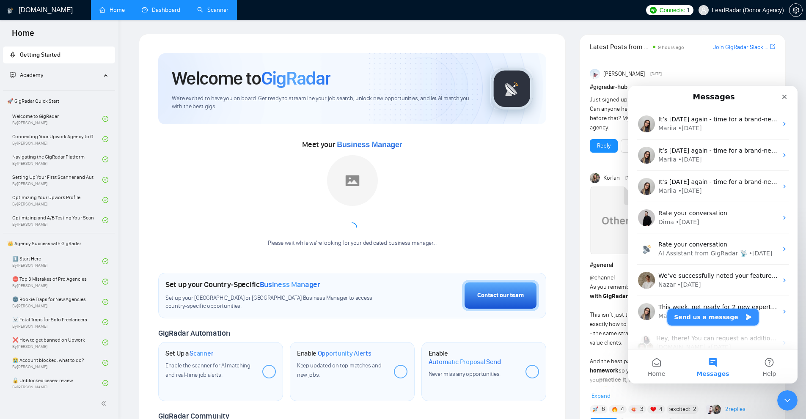
click at [699, 320] on button "Send us a message" at bounding box center [712, 317] width 91 height 17
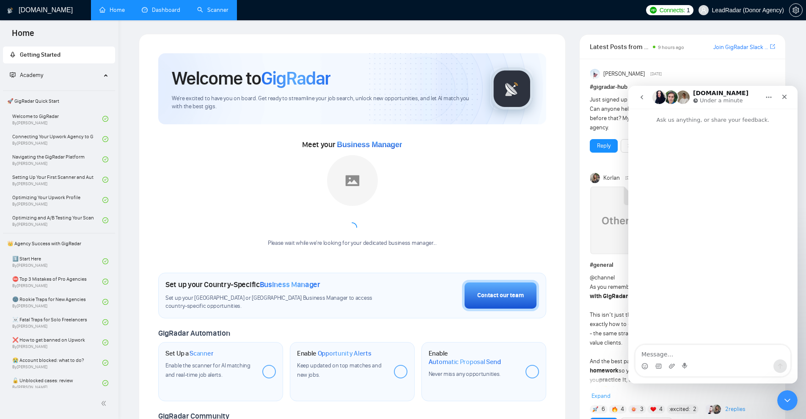
click at [670, 350] on textarea "Message…" at bounding box center [712, 352] width 155 height 14
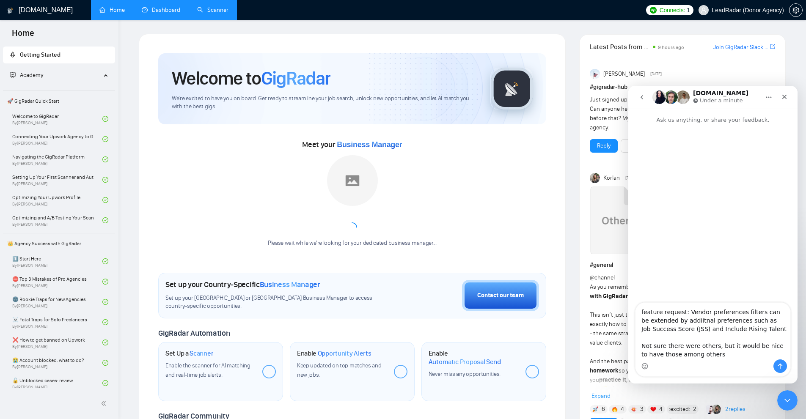
drag, startPoint x: 694, startPoint y: 302, endPoint x: 744, endPoint y: 325, distance: 55.3
click at [734, 330] on textarea "feature request: Vendor preferences filters can be extended by addiitnal prefer…" at bounding box center [712, 331] width 155 height 57
click at [745, 324] on textarea "feature request: Vendor preferences filters can be extended by addiitnal prefer…" at bounding box center [712, 331] width 155 height 57
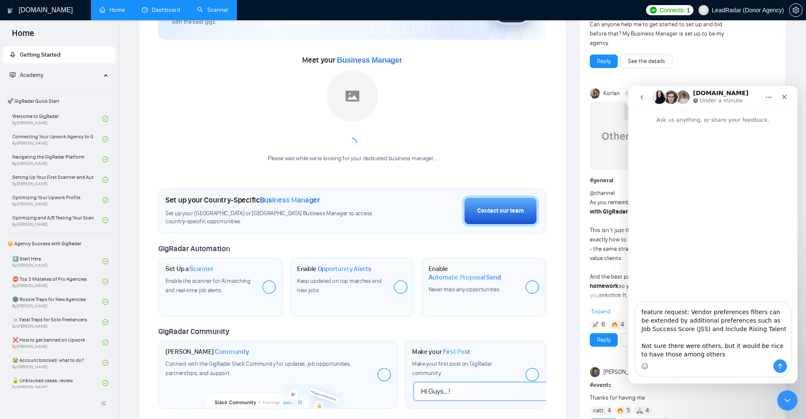
click at [711, 313] on textarea "feature request: Vendor preferences filters can be extended by additional prefe…" at bounding box center [712, 331] width 155 height 57
drag, startPoint x: 711, startPoint y: 313, endPoint x: 726, endPoint y: 314, distance: 15.3
click at [748, 321] on textarea "feature request: Vendor preferences filters can be extended by additional prefe…" at bounding box center [712, 331] width 155 height 57
click at [721, 313] on textarea "feature request: Vendor preferences filters can be extended by additional prefe…" at bounding box center [712, 331] width 155 height 57
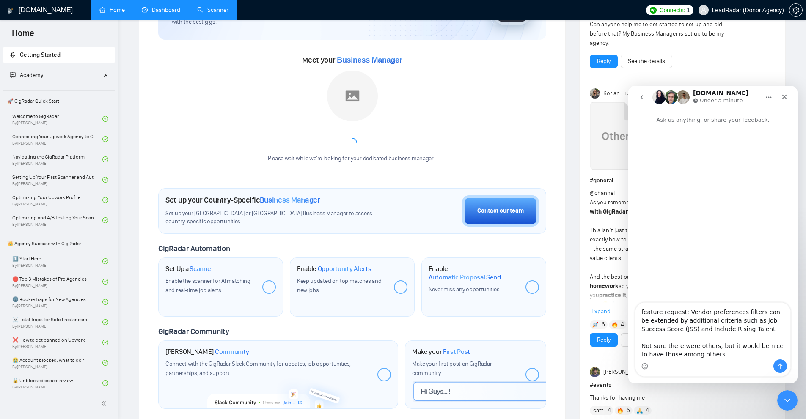
drag, startPoint x: 739, startPoint y: 322, endPoint x: 647, endPoint y: 312, distance: 92.4
click at [646, 310] on textarea "feature request: Vendor preferences filters can be extended by additional crite…" at bounding box center [712, 331] width 155 height 57
click at [671, 320] on textarea "feature request: Vendor preferences filters can be extended by additional crite…" at bounding box center [712, 331] width 155 height 57
drag, startPoint x: 670, startPoint y: 321, endPoint x: 657, endPoint y: 323, distance: 14.1
click at [657, 323] on textarea "feature request: Vendor preferences filters can be extended by additional crite…" at bounding box center [712, 331] width 155 height 57
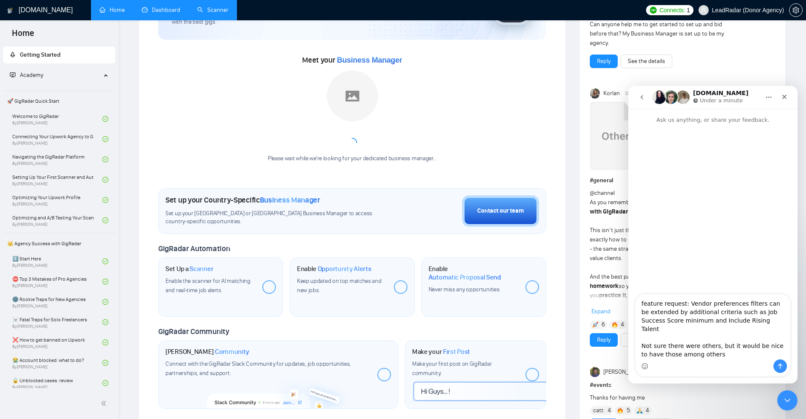
click at [746, 321] on textarea "feature request: Vendor preferences filters can be extended by additional crite…" at bounding box center [712, 326] width 155 height 65
click at [704, 332] on textarea "feature request: Vendor preferences filters can be extended by additional crite…" at bounding box center [712, 326] width 155 height 65
click at [728, 351] on textarea "feature request: Vendor preferences filters can be extended by additional crite…" at bounding box center [712, 326] width 155 height 65
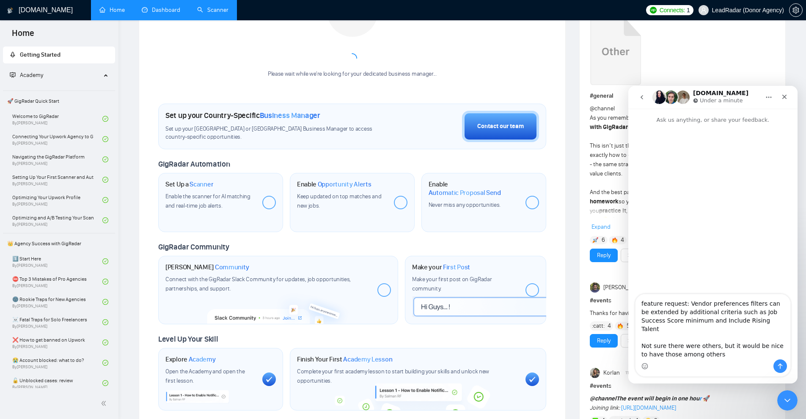
scroll to position [42, 0]
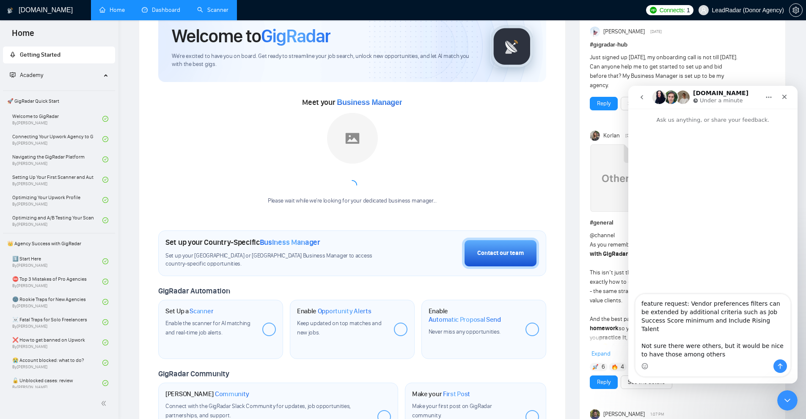
type textarea "feature request: Vendor preferences filters can be extended by additional crite…"
click at [778, 363] on icon "Send a message…" at bounding box center [780, 366] width 7 height 7
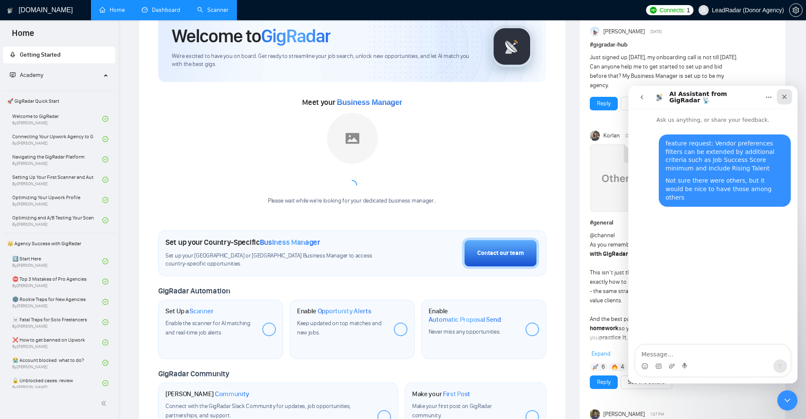
click at [785, 99] on icon "Close" at bounding box center [784, 96] width 7 height 7
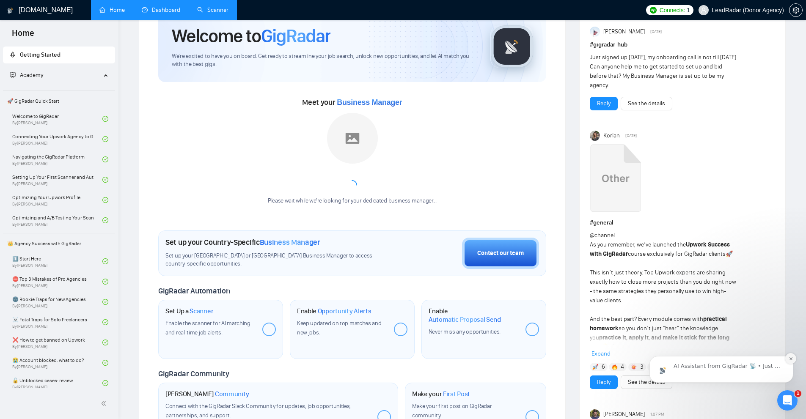
scroll to position [48, 0]
click at [791, 360] on icon "Dismiss notification" at bounding box center [791, 359] width 5 height 5
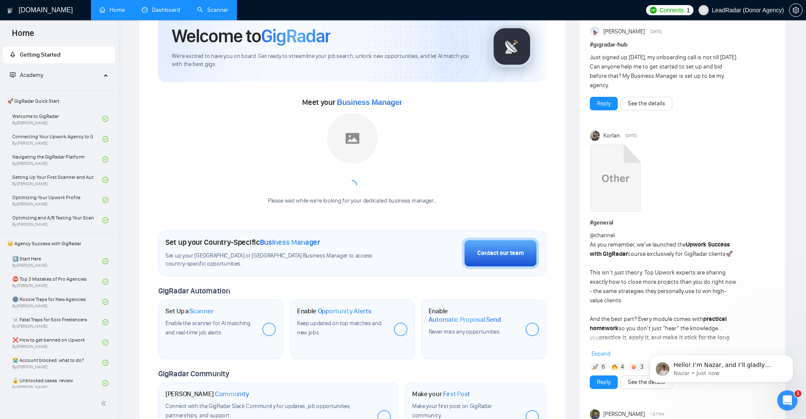
scroll to position [126, 0]
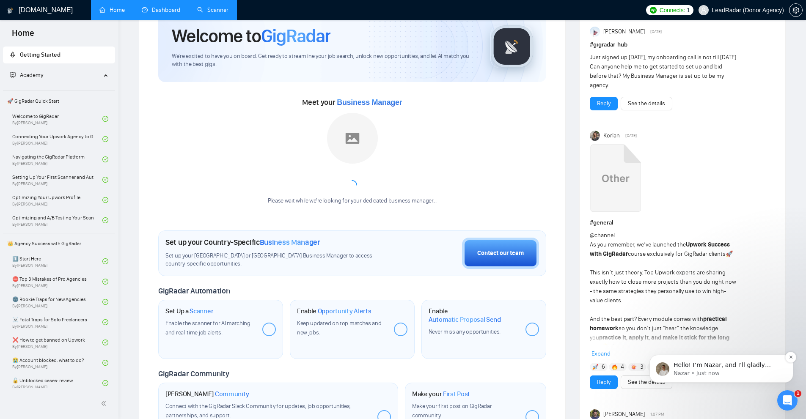
click at [703, 366] on p "Hello! I’m Nazar, and I’ll gladly support you with your request 😊 Please allow …" at bounding box center [727, 365] width 109 height 8
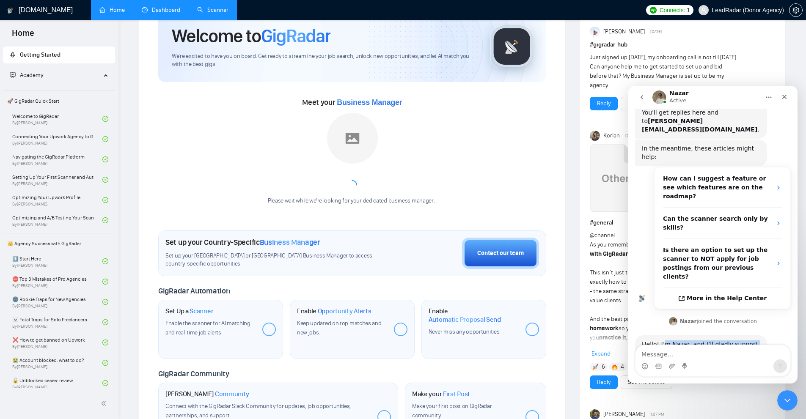
drag, startPoint x: 679, startPoint y: 306, endPoint x: 660, endPoint y: 291, distance: 23.7
click at [662, 341] on div "Hello! I’m Nazar, and I’ll gladly support you with your request 😊 Please allow …" at bounding box center [701, 357] width 118 height 33
click at [659, 341] on div "Hello! I’m Nazar, and I’ll gladly support you with your request 😊" at bounding box center [701, 349] width 118 height 16
click at [699, 318] on div "Nazar joined the conversation" at bounding box center [718, 322] width 77 height 8
drag, startPoint x: 699, startPoint y: 270, endPoint x: 745, endPoint y: 275, distance: 46.4
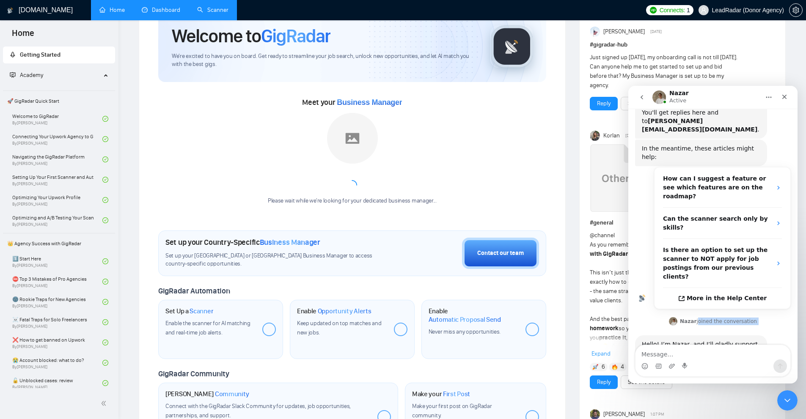
click at [750, 318] on div "Nazar joined the conversation" at bounding box center [718, 322] width 77 height 8
click at [710, 357] on div "Please allow me a couple of minutes to check everything in detail 🖥️🔍" at bounding box center [701, 365] width 118 height 16
drag, startPoint x: 786, startPoint y: 95, endPoint x: 1409, endPoint y: 181, distance: 629.0
click at [786, 95] on icon "Close" at bounding box center [784, 97] width 5 height 5
